Goal: Transaction & Acquisition: Purchase product/service

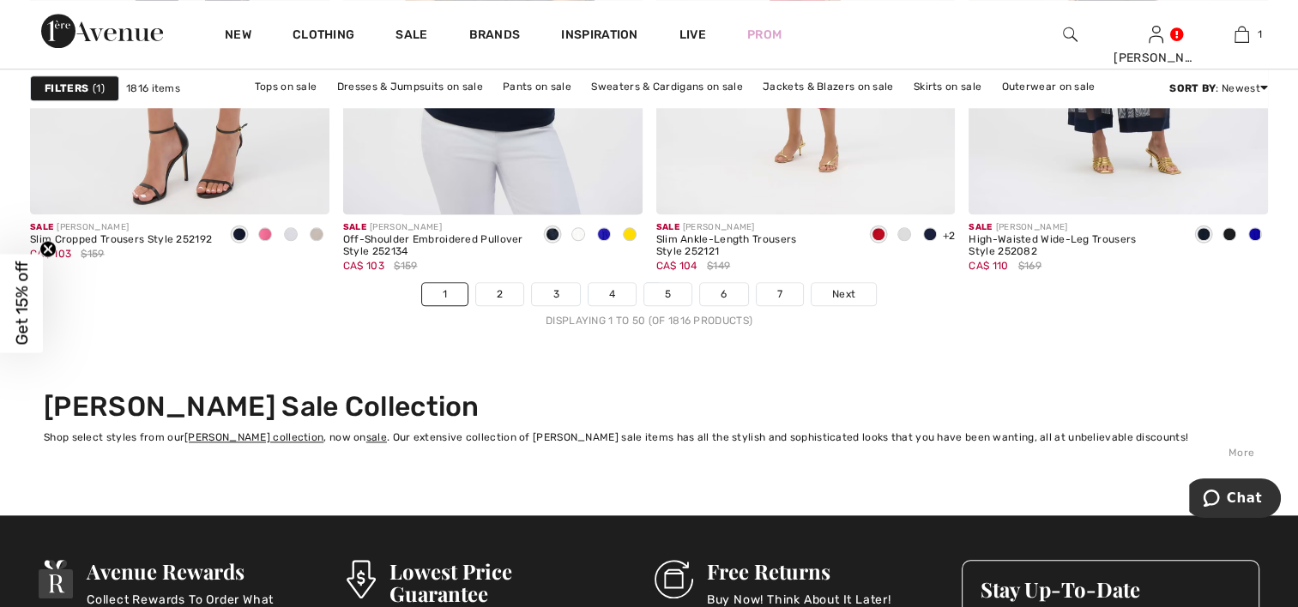
scroll to position [8150, 0]
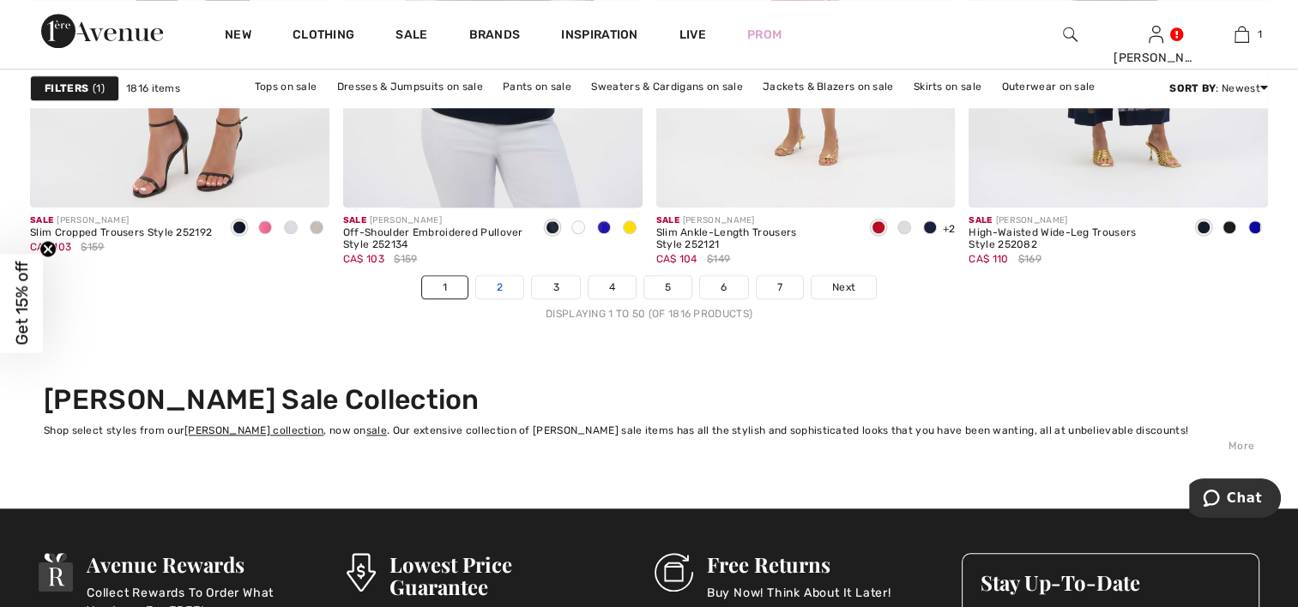
click at [491, 282] on link "2" at bounding box center [499, 287] width 47 height 22
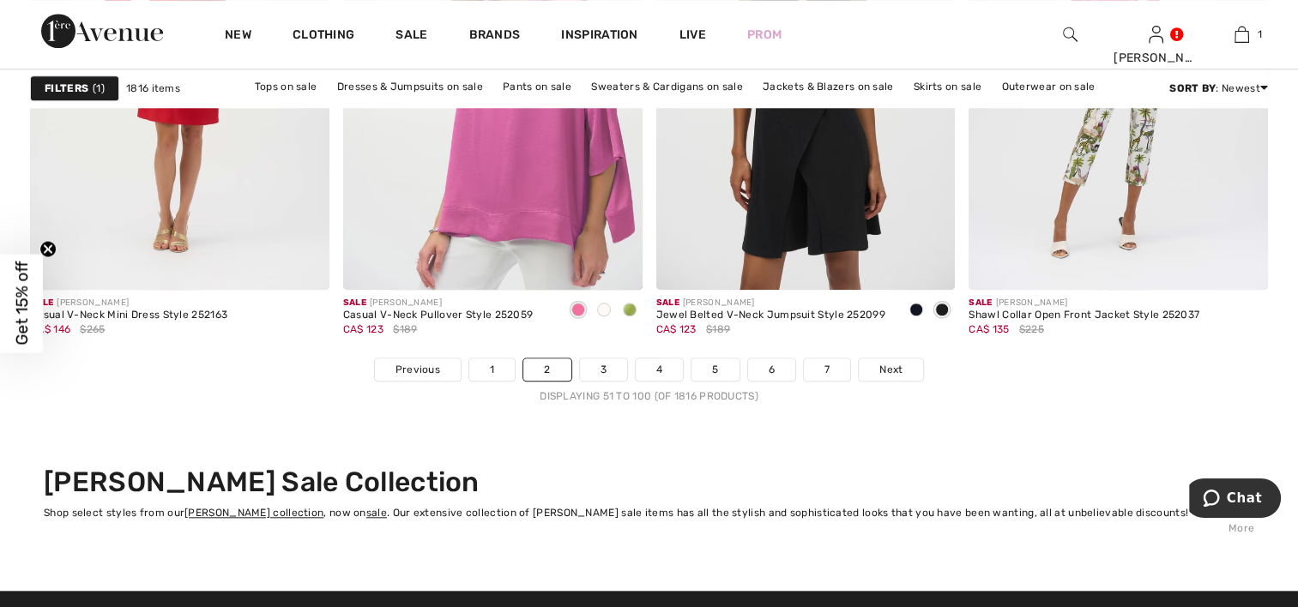
scroll to position [8064, 0]
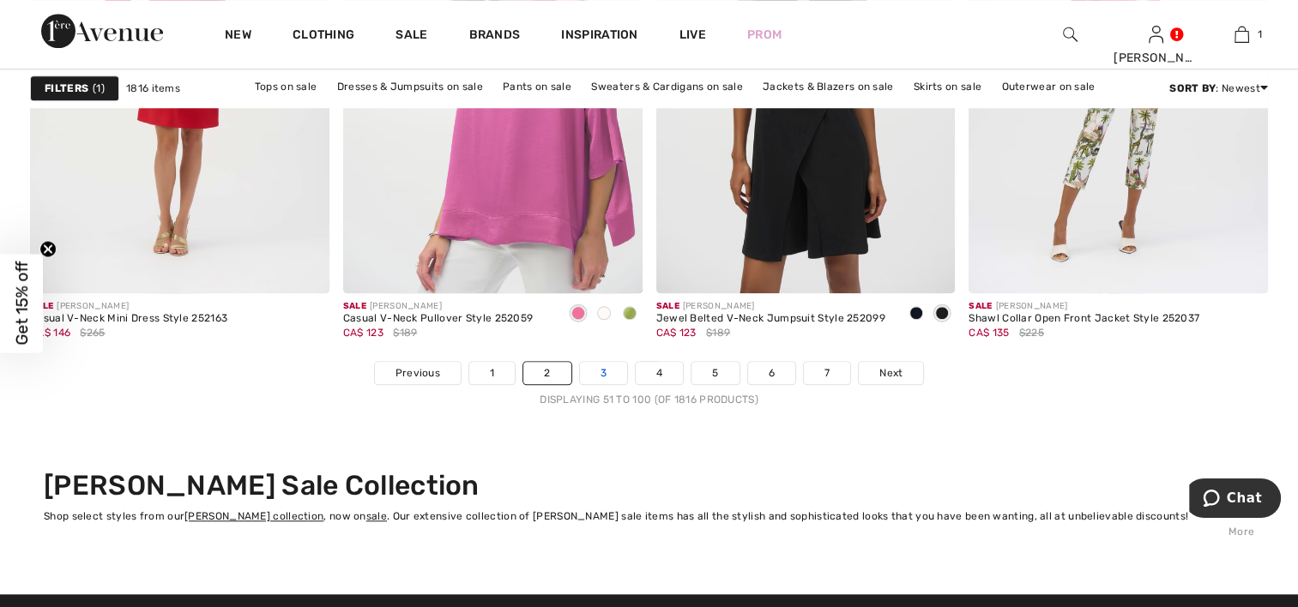
click at [598, 367] on link "3" at bounding box center [603, 373] width 47 height 22
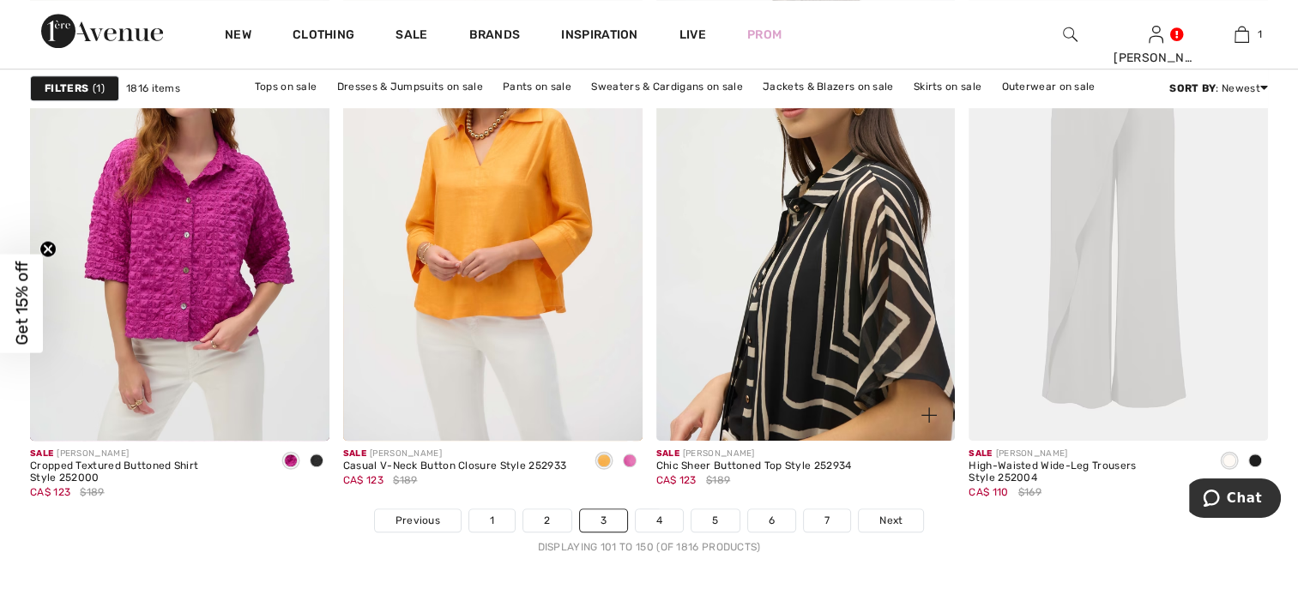
scroll to position [7969, 0]
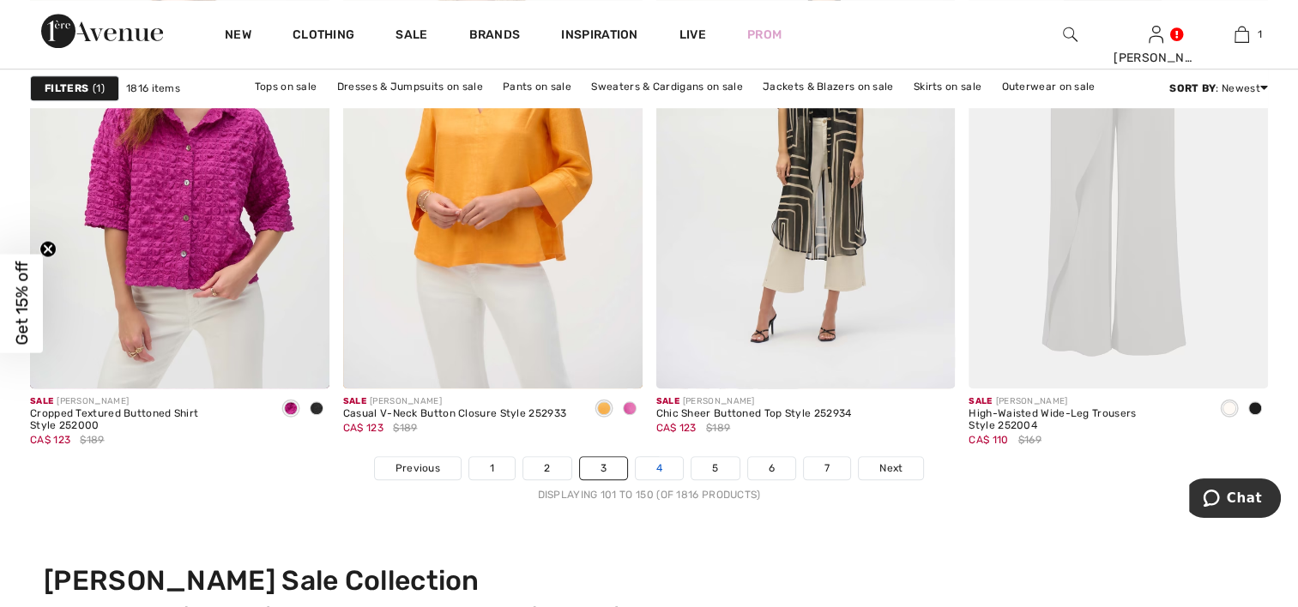
click at [662, 467] on link "4" at bounding box center [659, 468] width 47 height 22
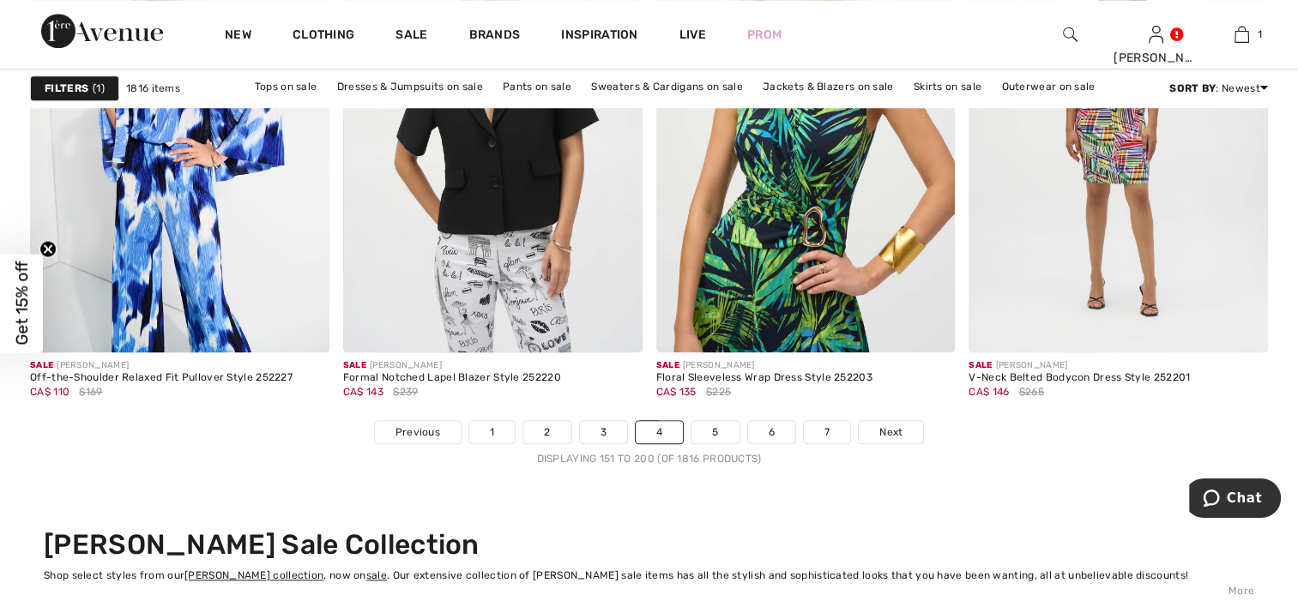
scroll to position [8064, 0]
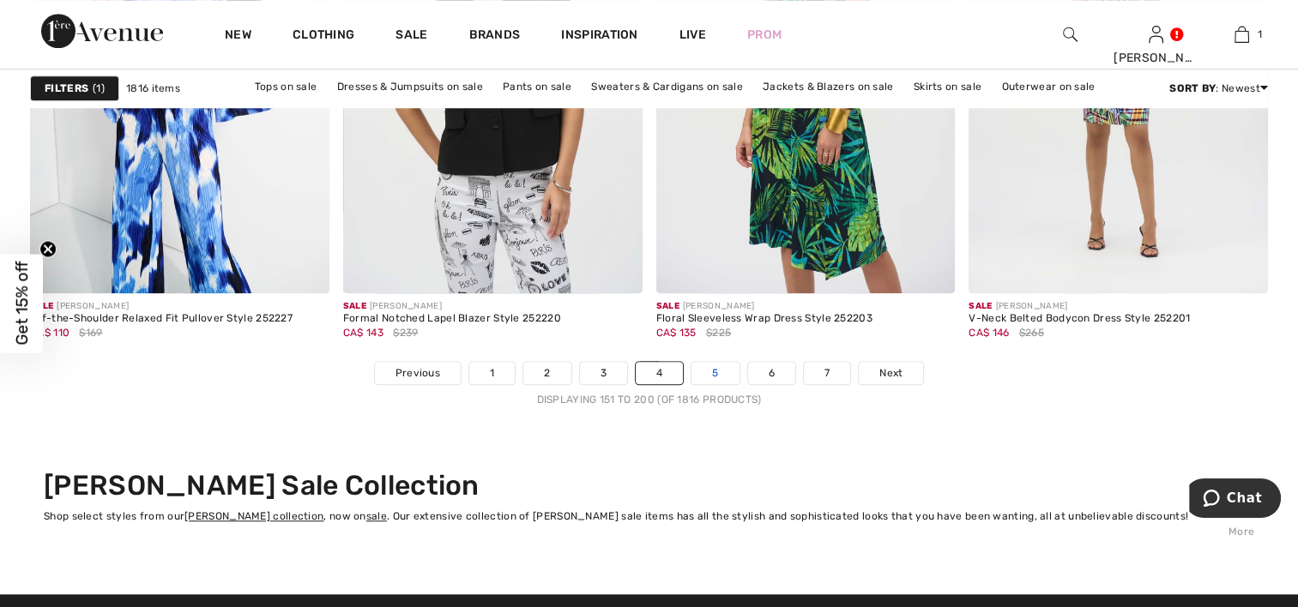
click at [715, 367] on link "5" at bounding box center [714, 373] width 47 height 22
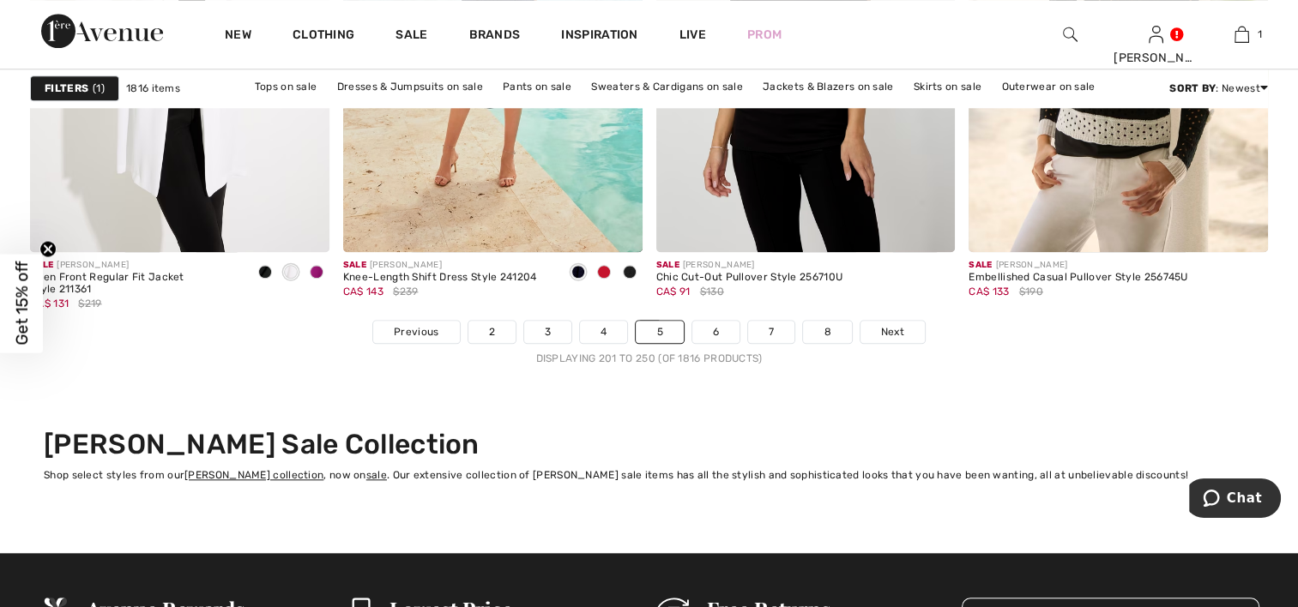
scroll to position [8236, 0]
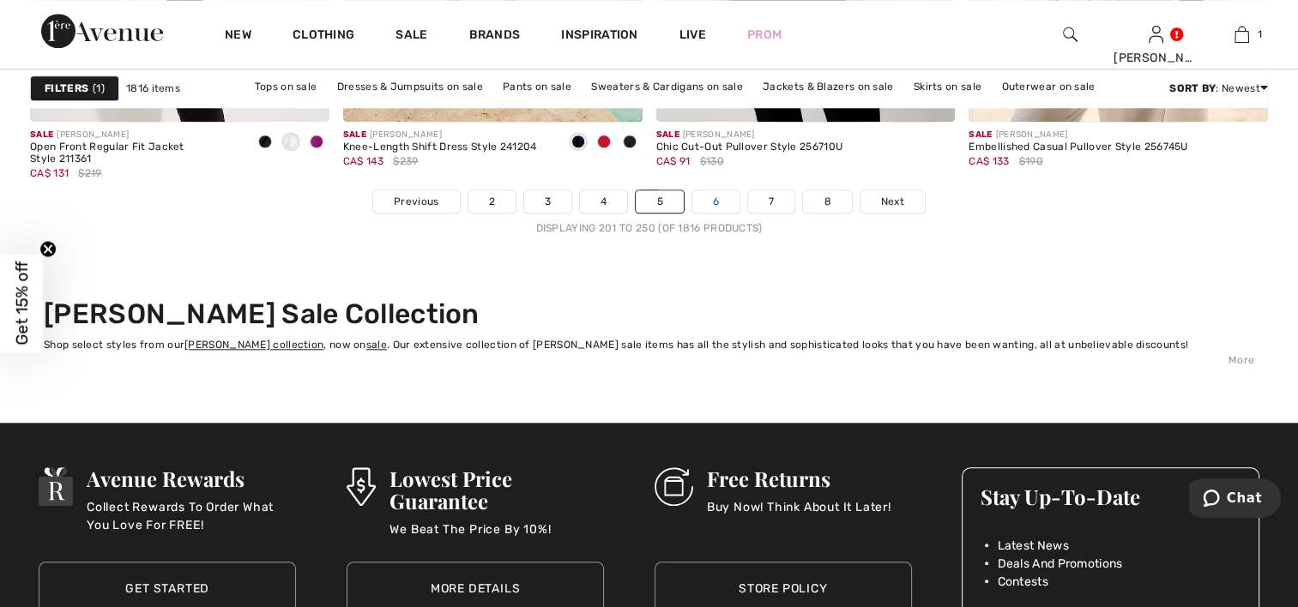
click at [714, 196] on link "6" at bounding box center [715, 201] width 47 height 22
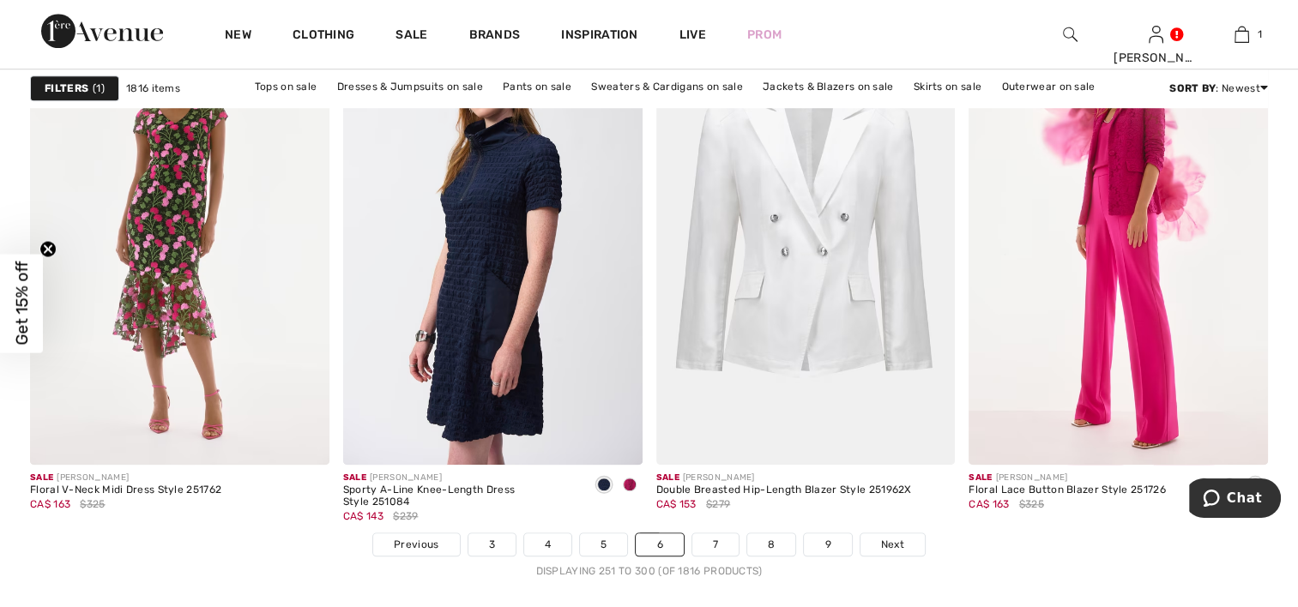
scroll to position [8150, 0]
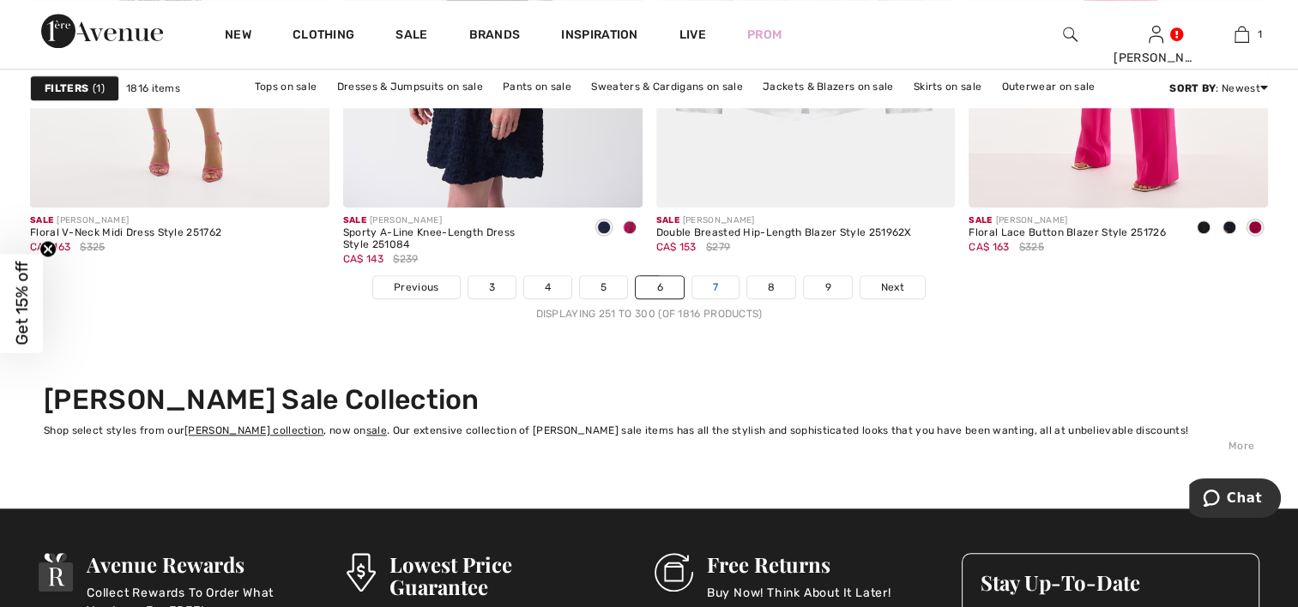
click at [717, 283] on link "7" at bounding box center [715, 287] width 46 height 22
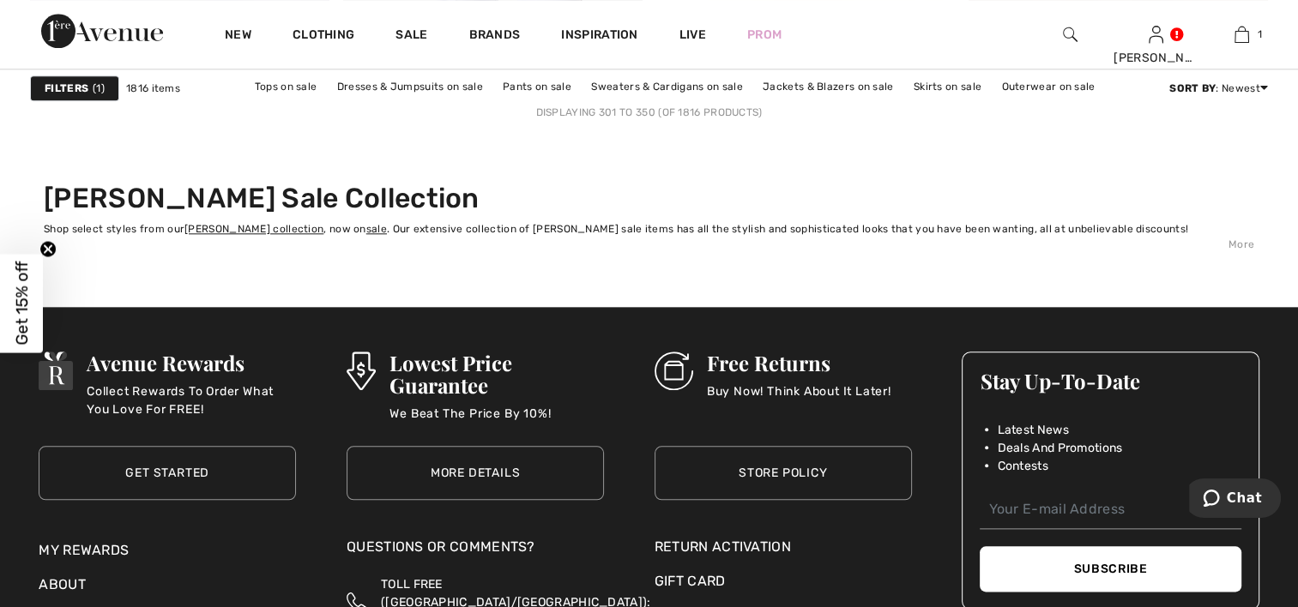
scroll to position [8064, 0]
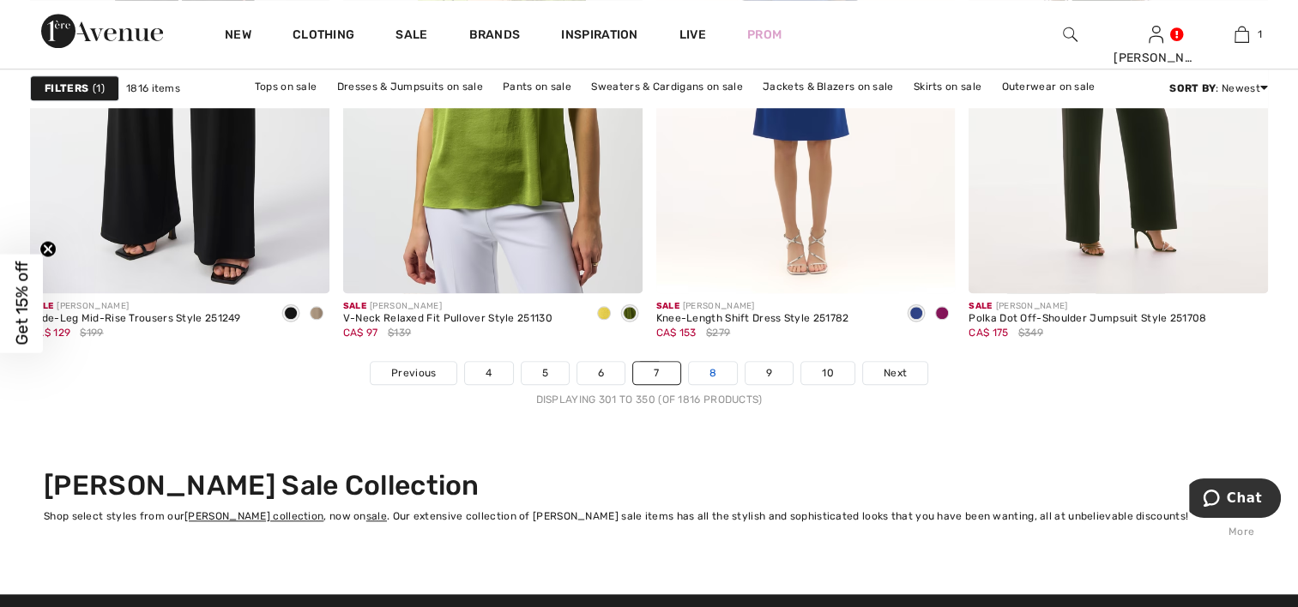
click at [721, 371] on link "8" at bounding box center [713, 373] width 48 height 22
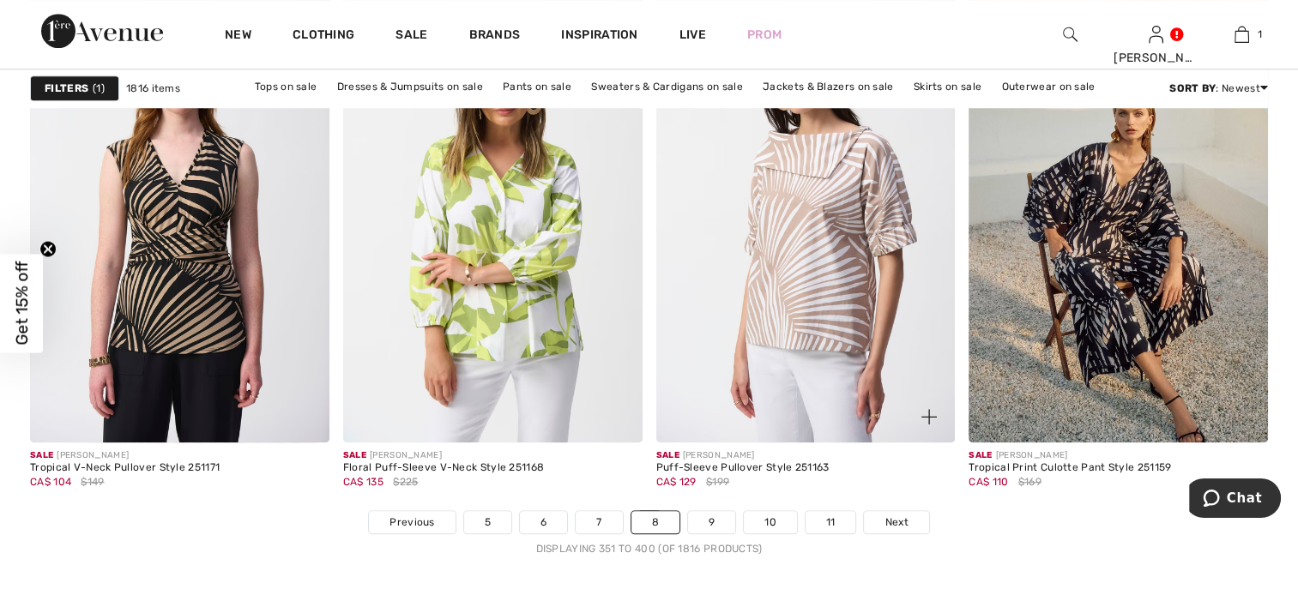
scroll to position [7893, 0]
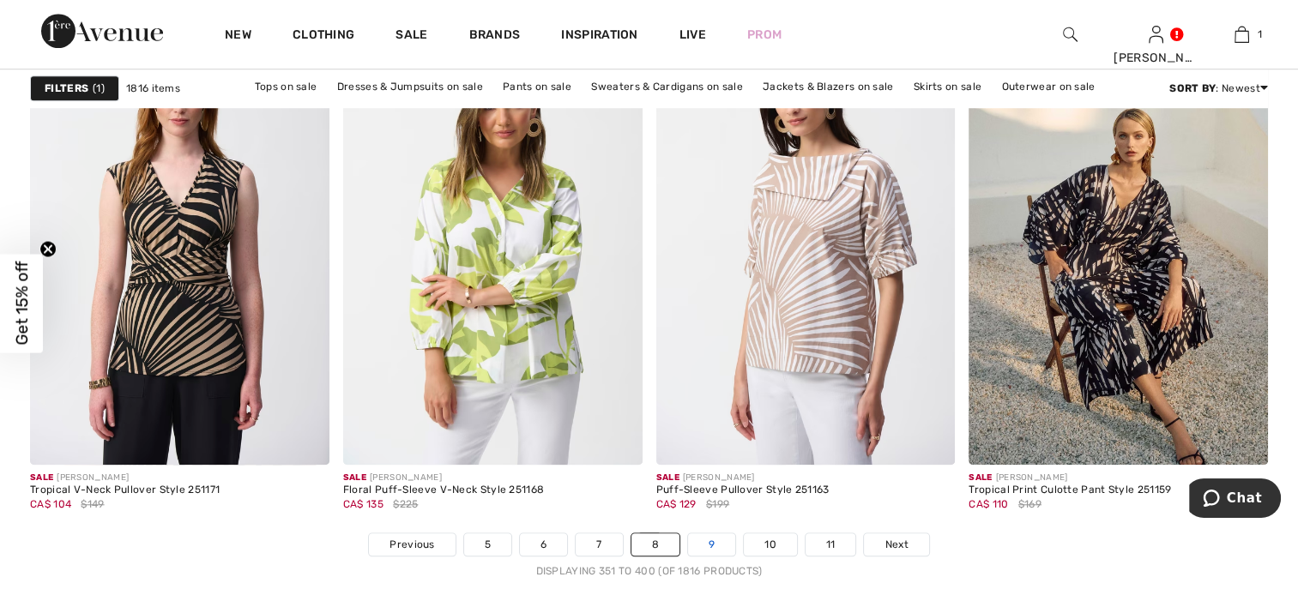
click at [723, 542] on link "9" at bounding box center [711, 545] width 47 height 22
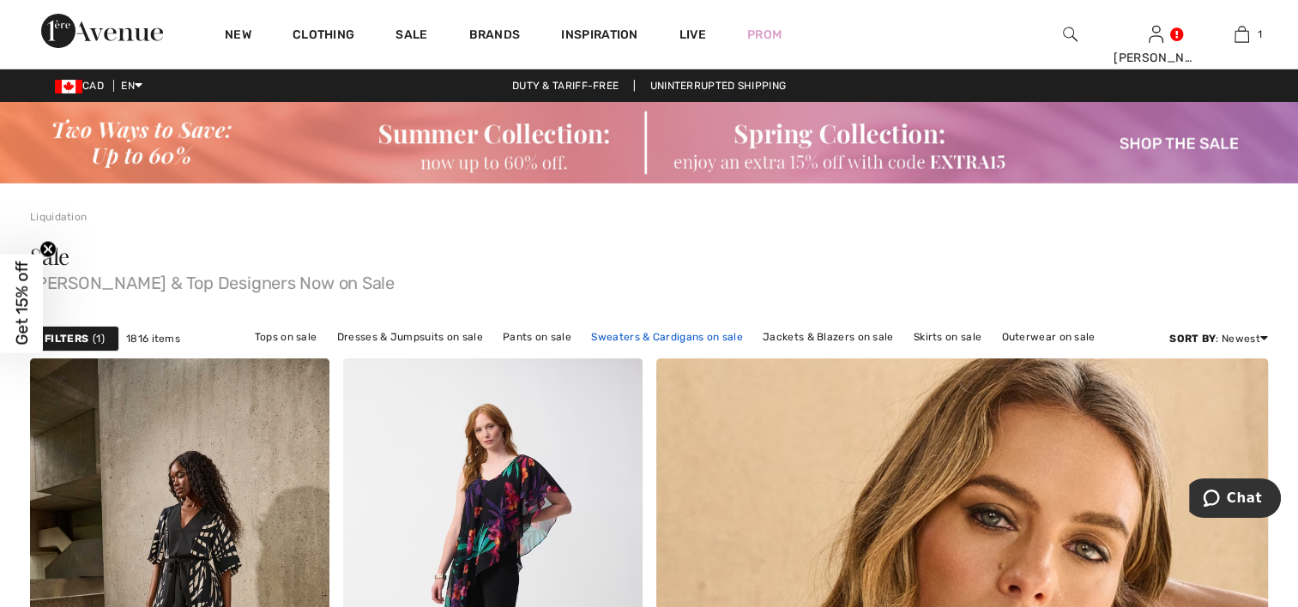
click at [660, 335] on link "Sweaters & Cardigans on sale" at bounding box center [667, 337] width 168 height 22
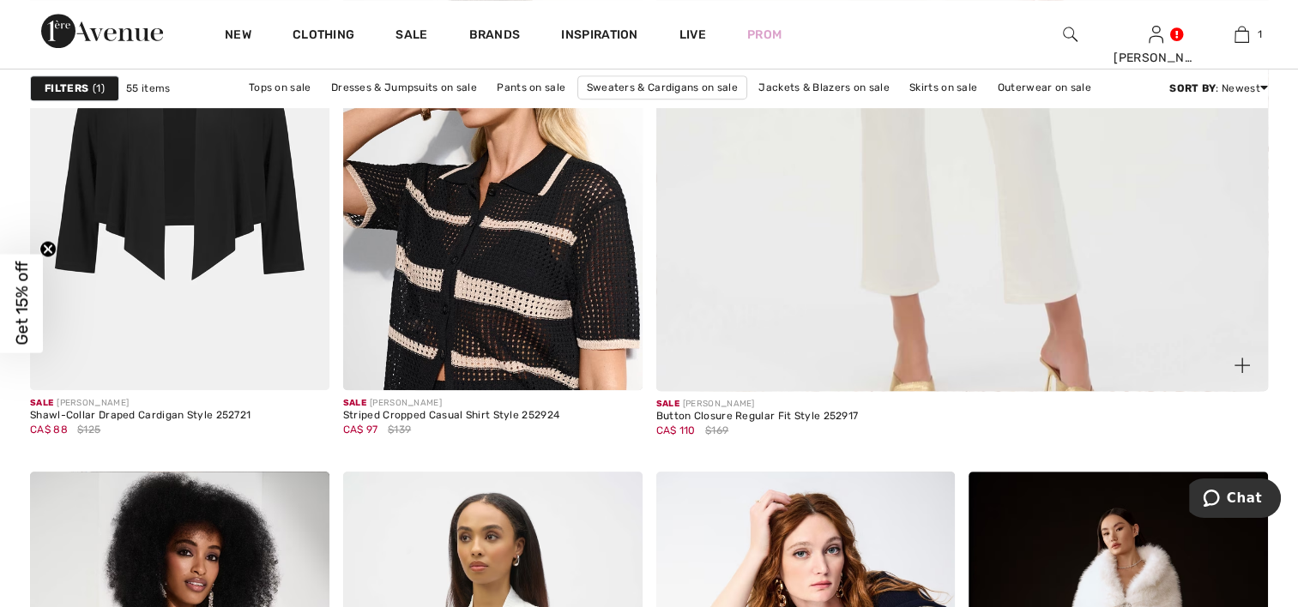
scroll to position [944, 0]
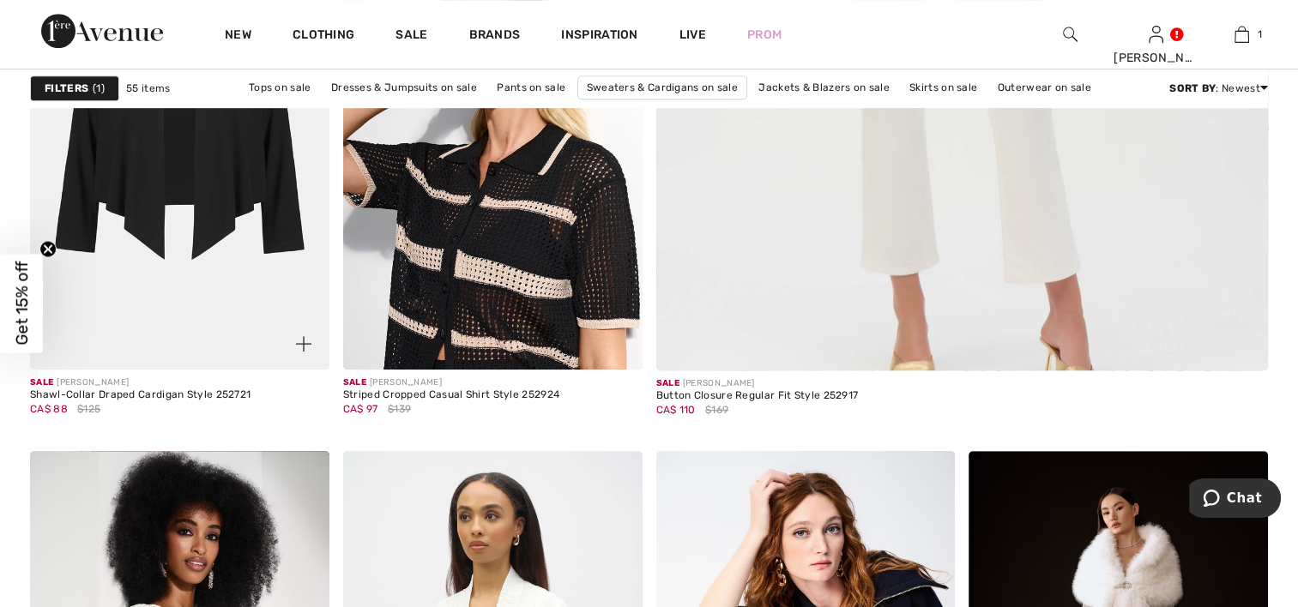
click at [214, 215] on img at bounding box center [179, 145] width 299 height 449
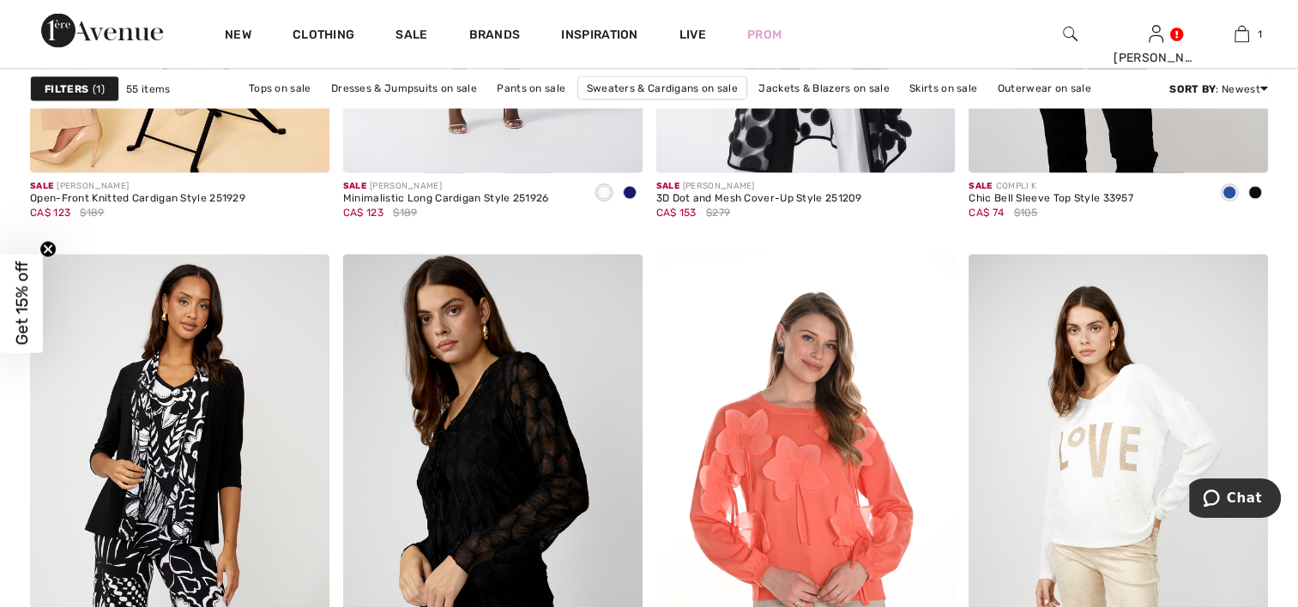
scroll to position [3260, 0]
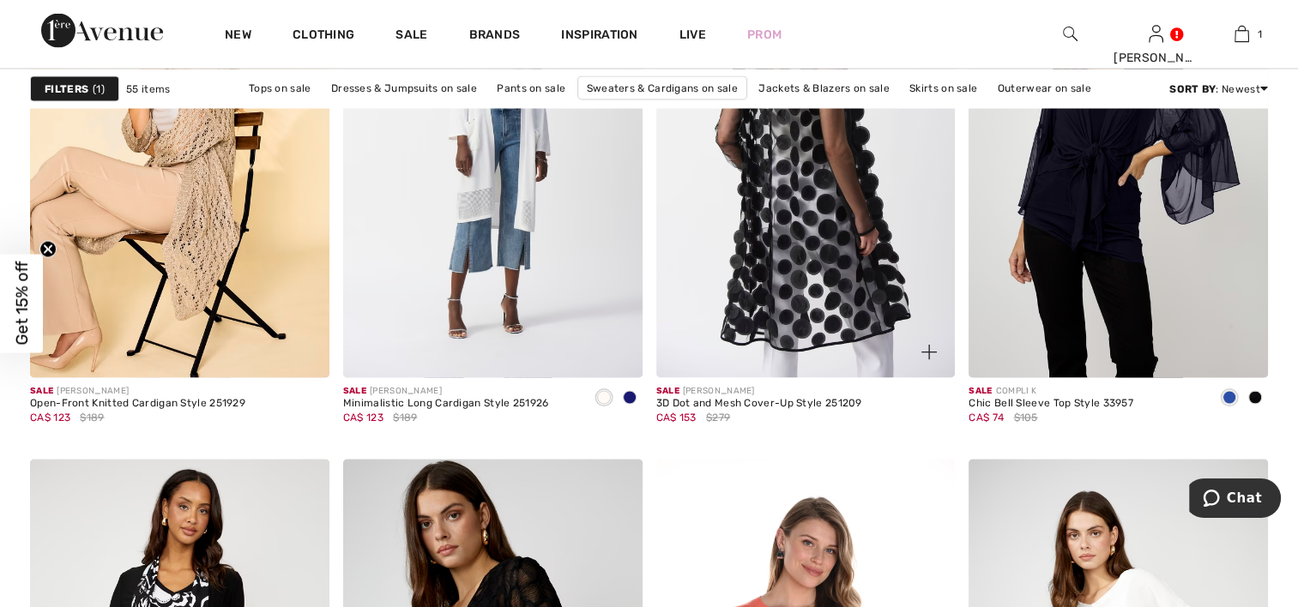
click at [774, 249] on img at bounding box center [805, 154] width 299 height 449
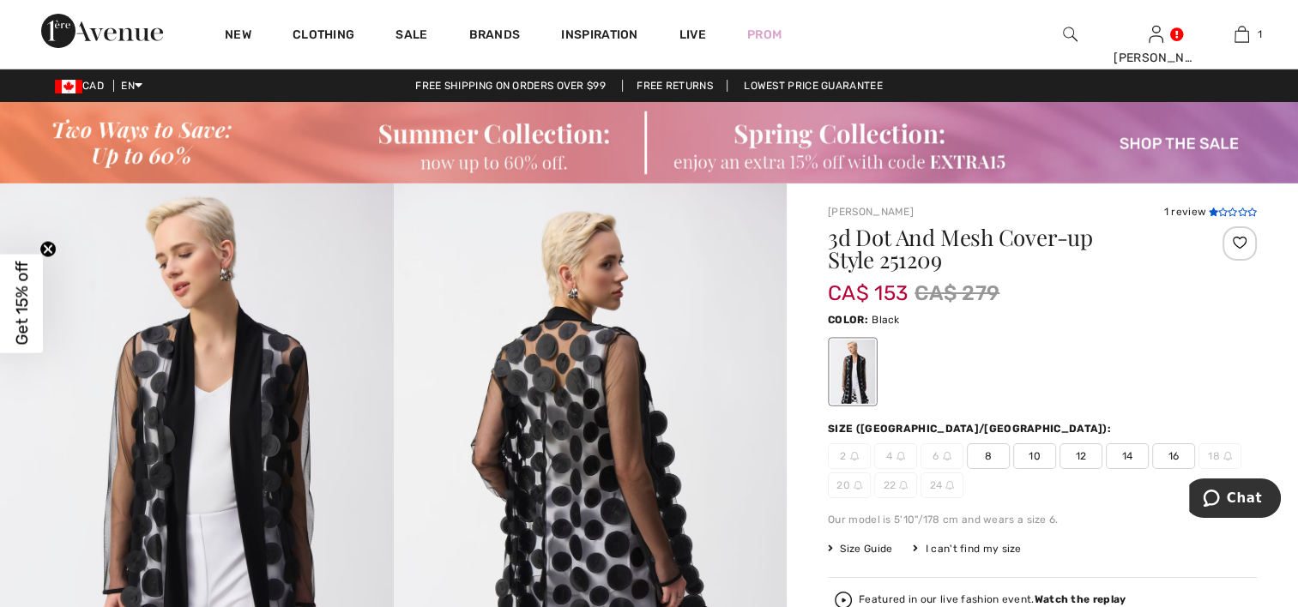
click at [1235, 210] on icon at bounding box center [1232, 212] width 9 height 9
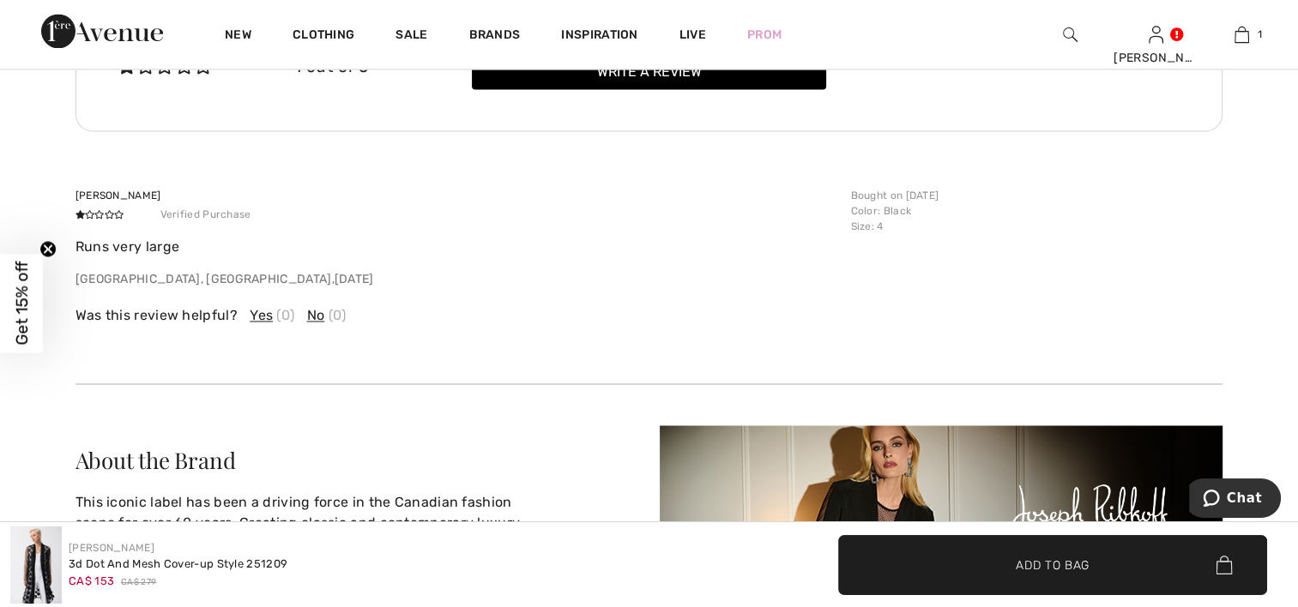
scroll to position [2949, 0]
